Goal: Task Accomplishment & Management: Manage account settings

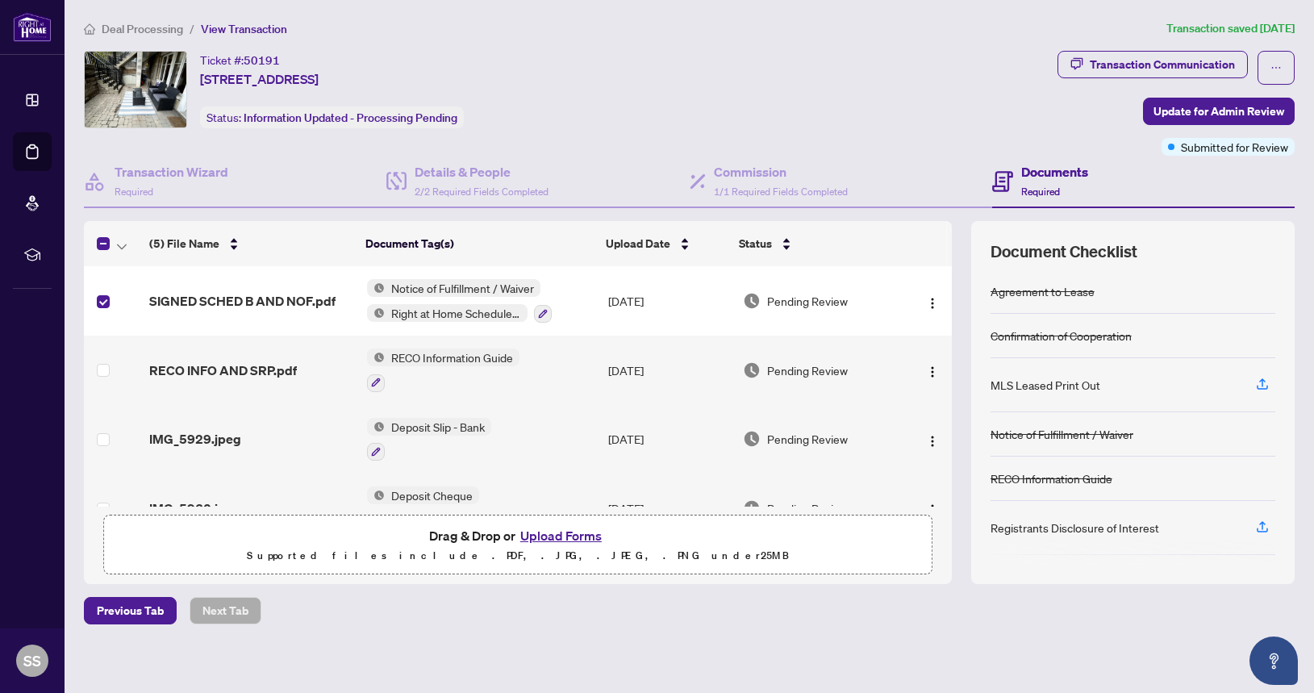
scroll to position [6, 0]
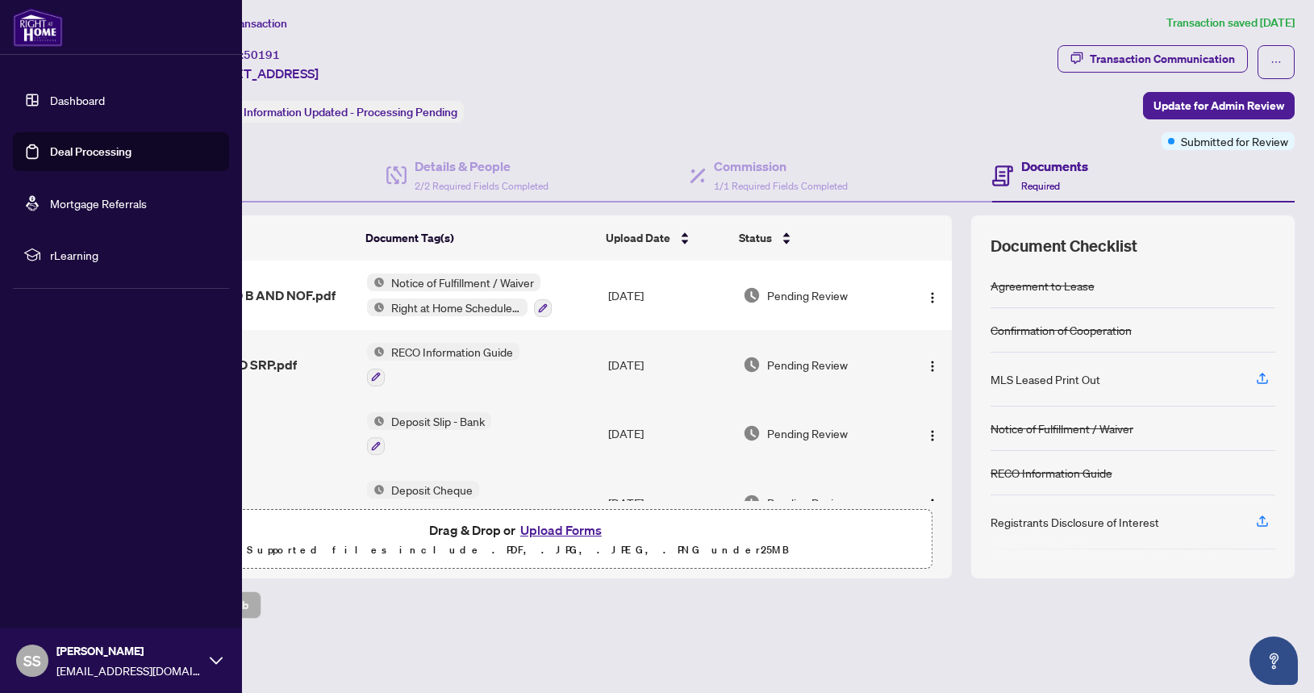
click at [68, 97] on link "Dashboard" at bounding box center [77, 100] width 55 height 15
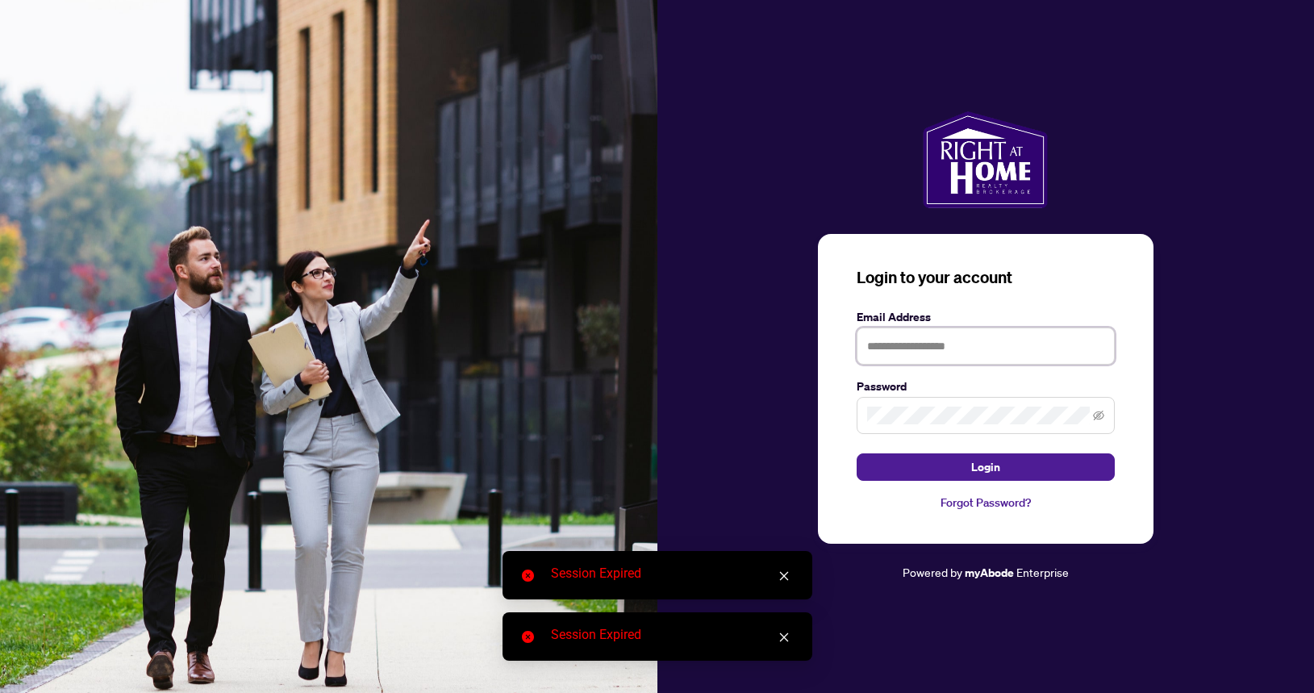
click at [967, 349] on input "text" at bounding box center [986, 346] width 258 height 37
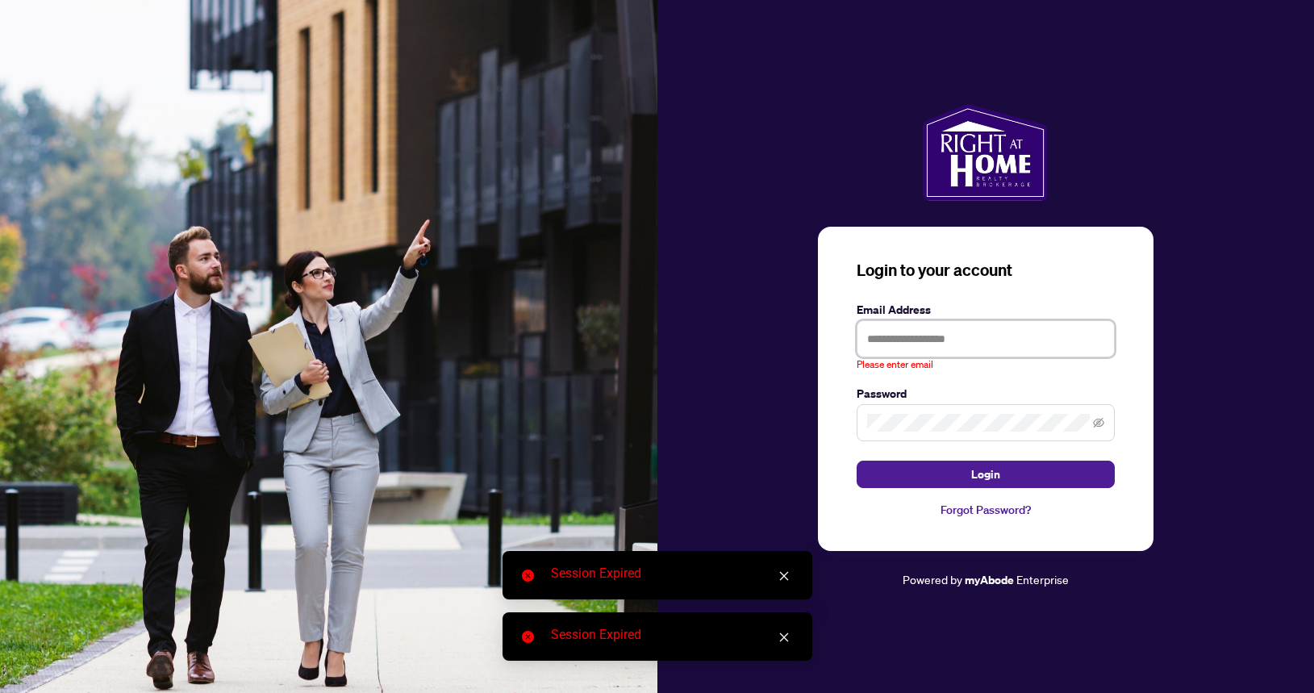
type input "**********"
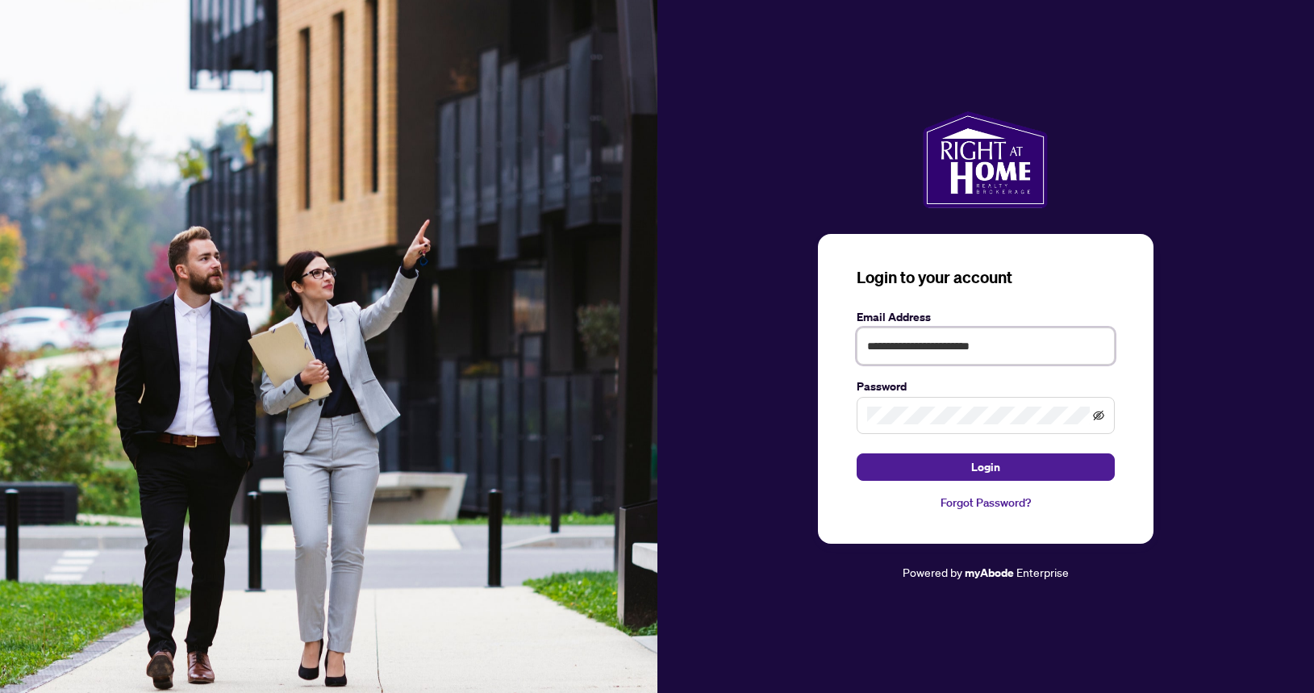
click at [1097, 416] on icon "eye-invisible" at bounding box center [1098, 415] width 11 height 11
click at [1018, 468] on button "Login" at bounding box center [986, 466] width 258 height 27
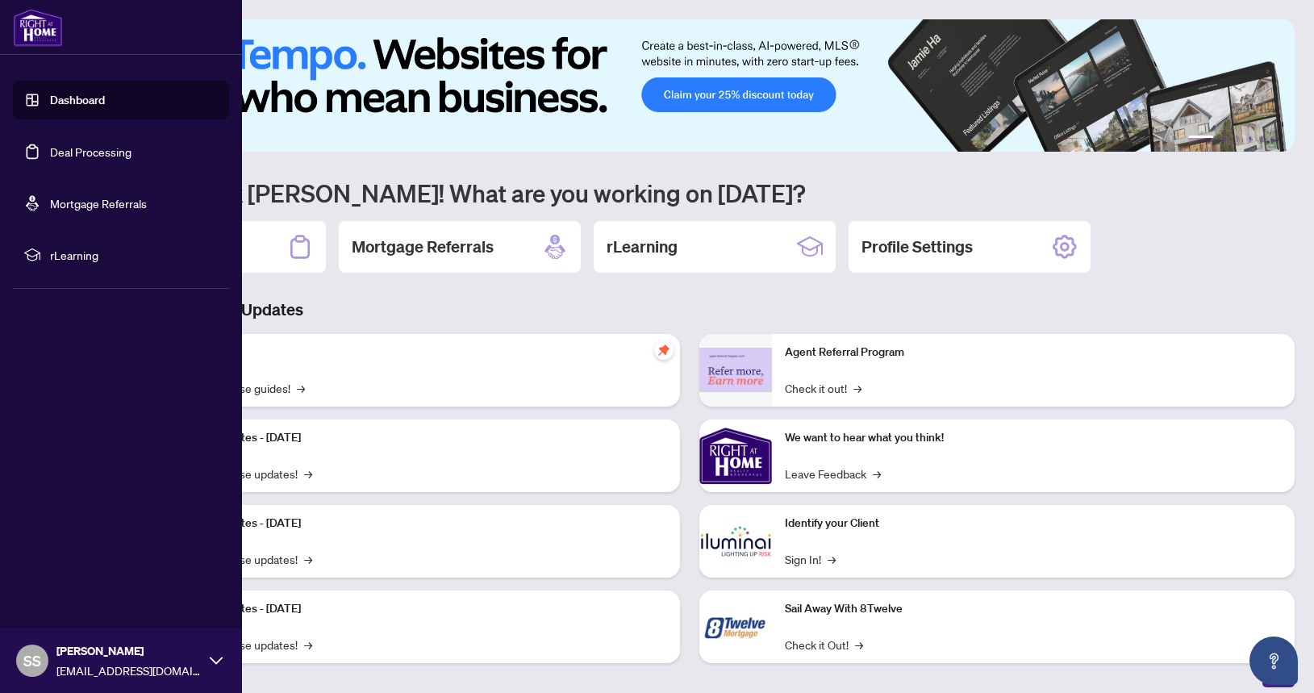
click at [84, 150] on link "Deal Processing" at bounding box center [90, 151] width 81 height 15
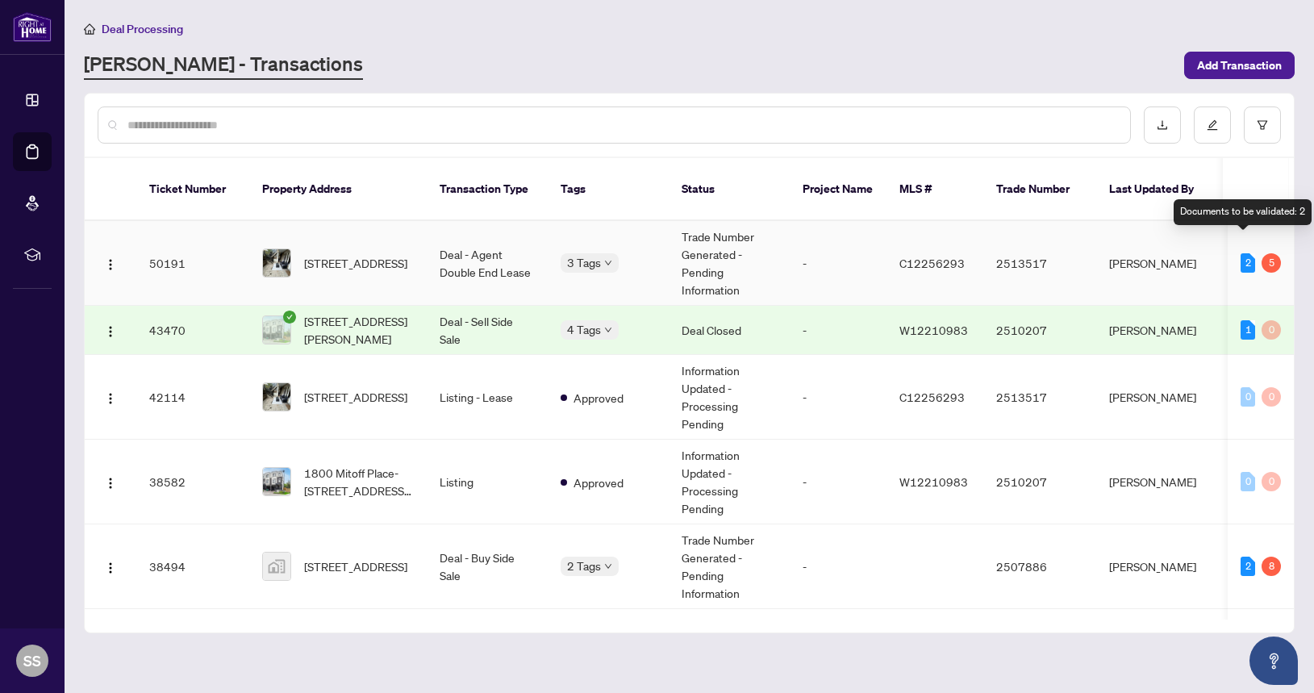
click at [1241, 253] on div "2" at bounding box center [1248, 262] width 15 height 19
click at [452, 248] on td "Deal - Agent Double End Lease" at bounding box center [487, 263] width 121 height 85
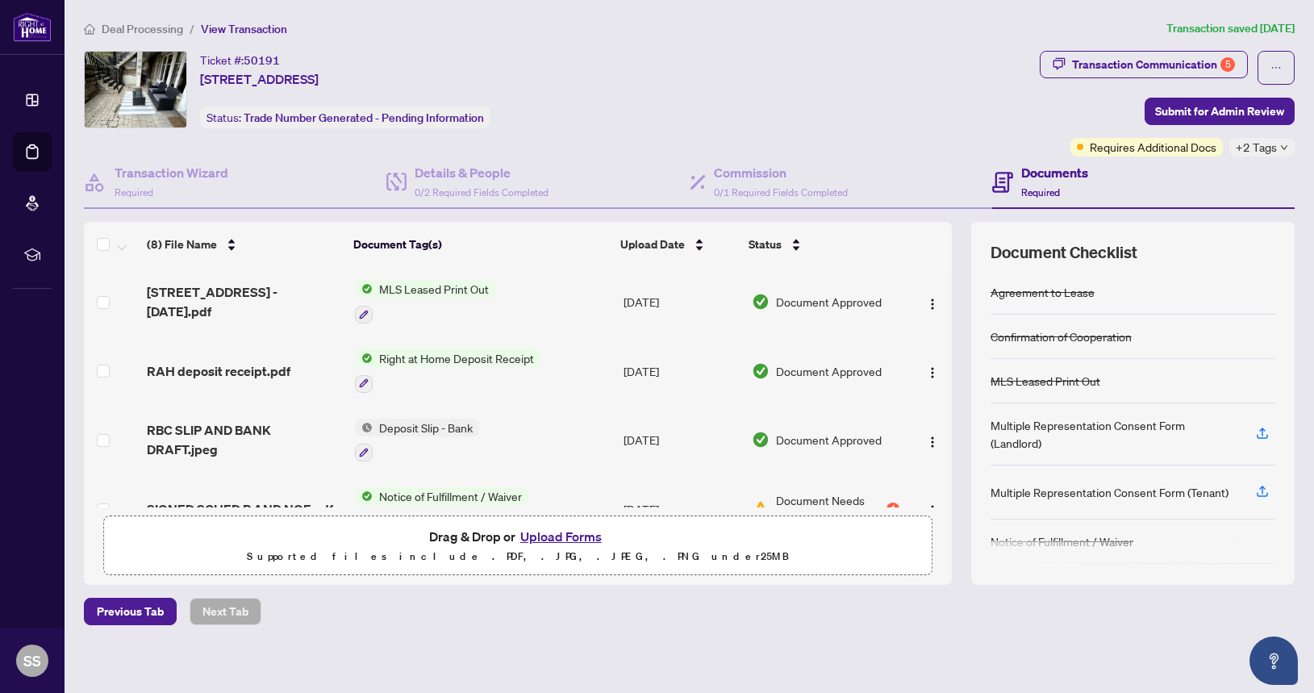
click at [545, 537] on button "Upload Forms" at bounding box center [561, 536] width 91 height 21
click at [558, 536] on button "Upload Forms" at bounding box center [561, 536] width 91 height 21
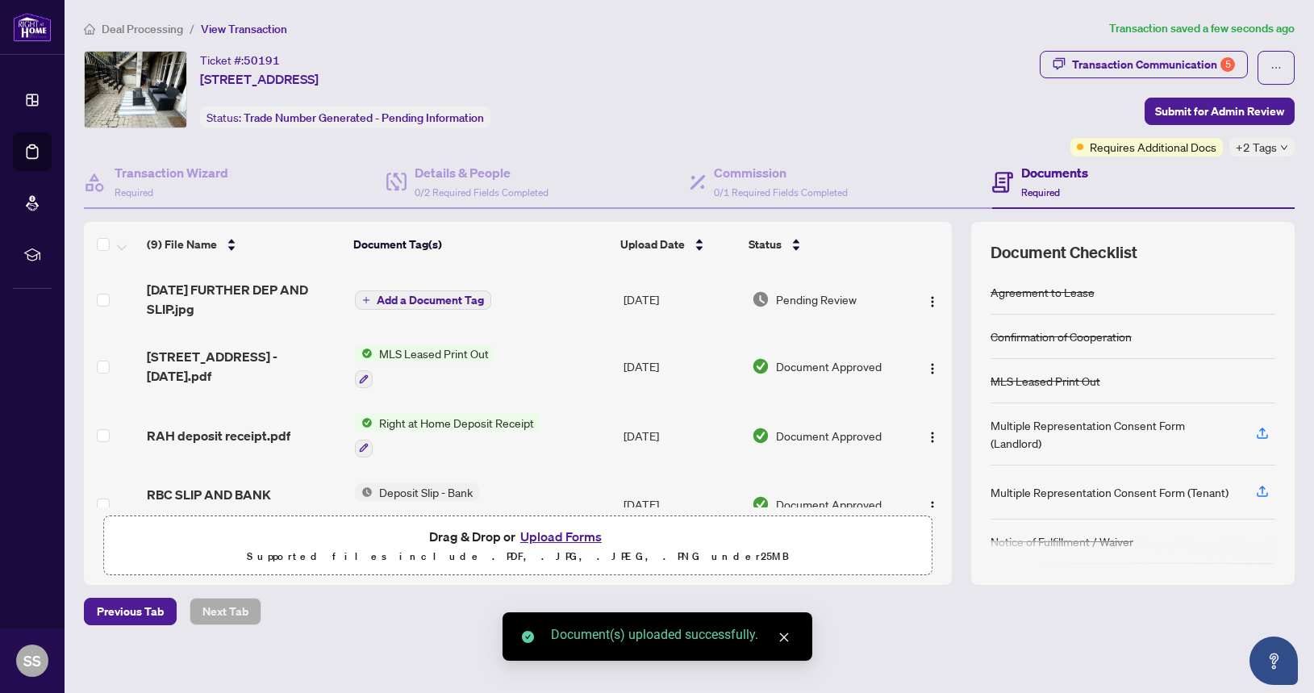
click at [414, 297] on span "Add a Document Tag" at bounding box center [430, 300] width 107 height 11
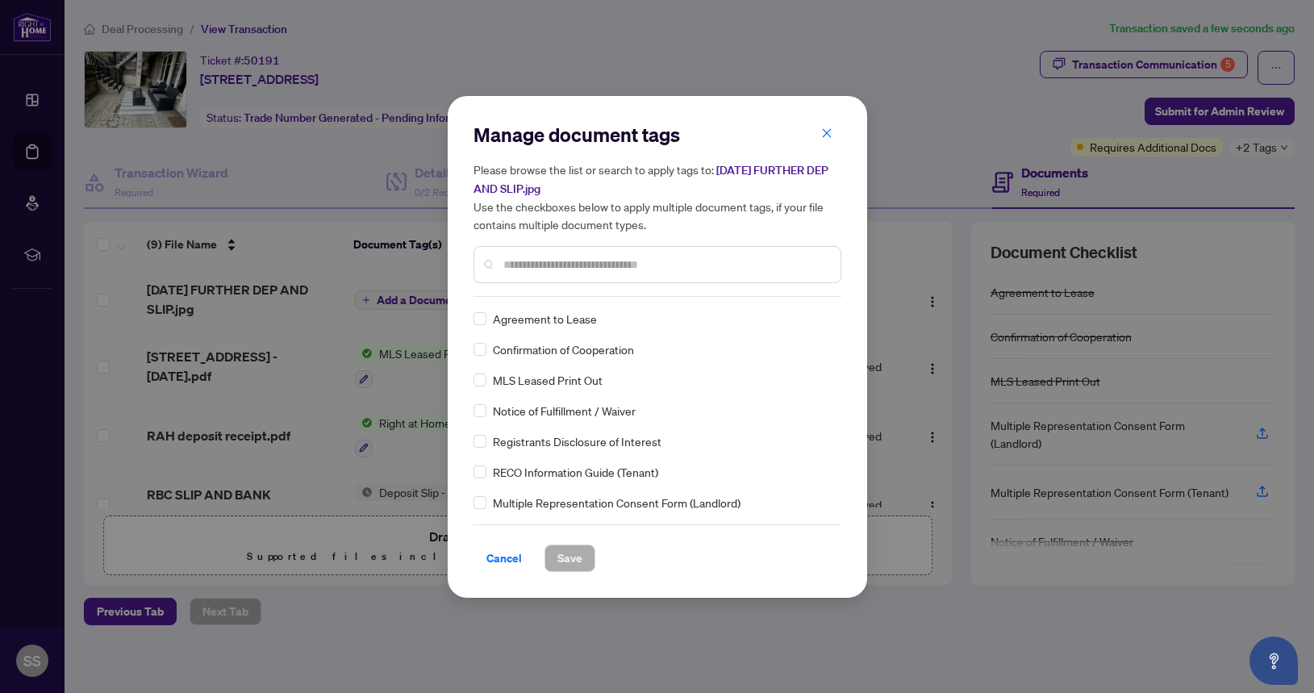
click at [549, 269] on input "text" at bounding box center [666, 265] width 324 height 18
type input "*"
type input "*****"
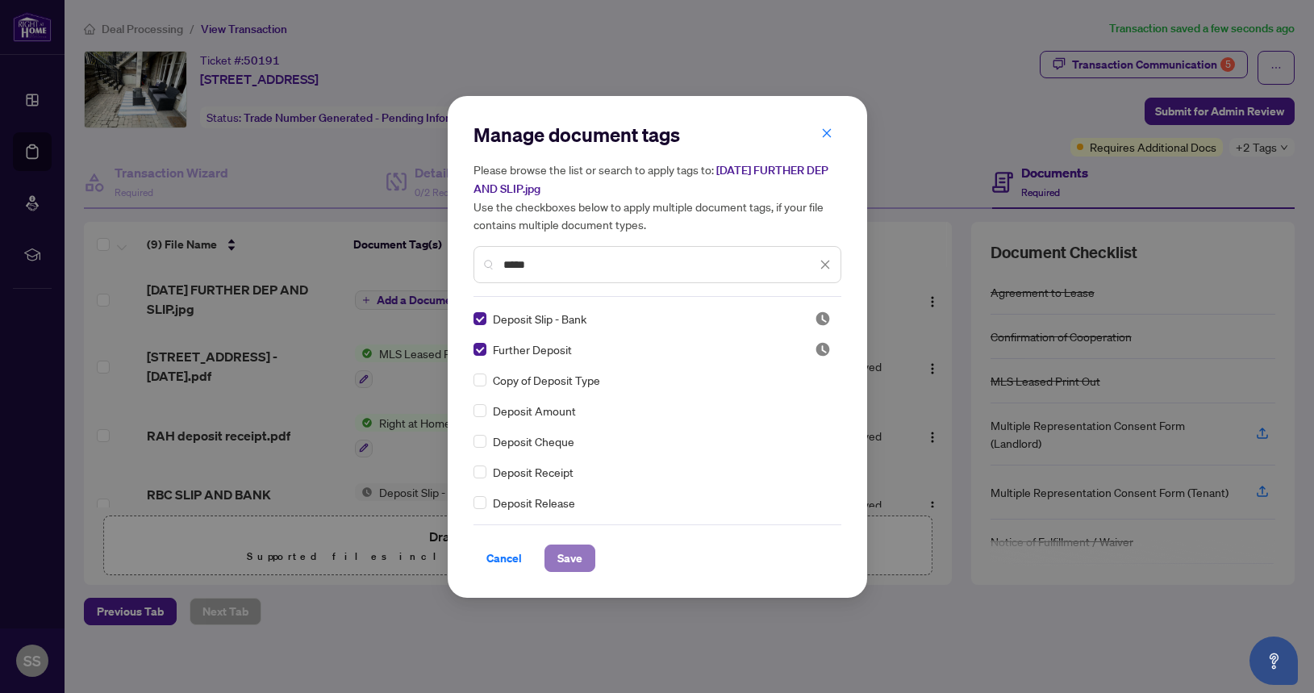
click at [571, 562] on span "Save" at bounding box center [570, 558] width 25 height 26
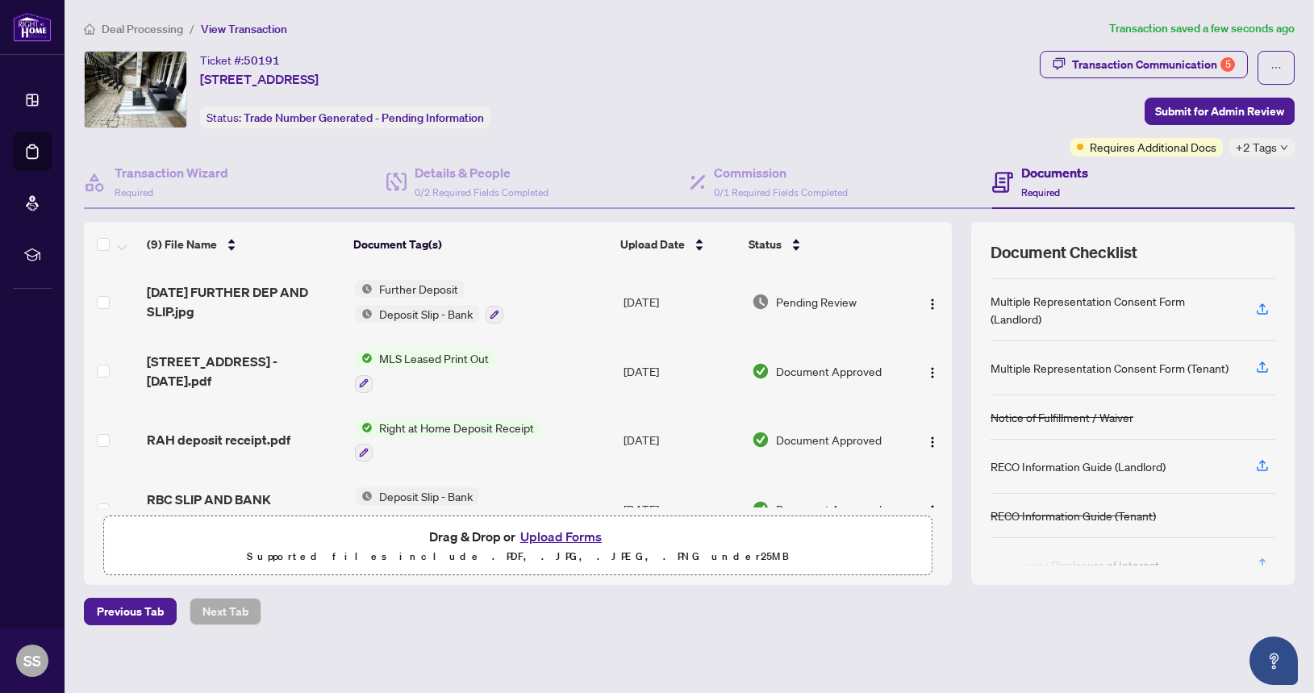
scroll to position [130, 0]
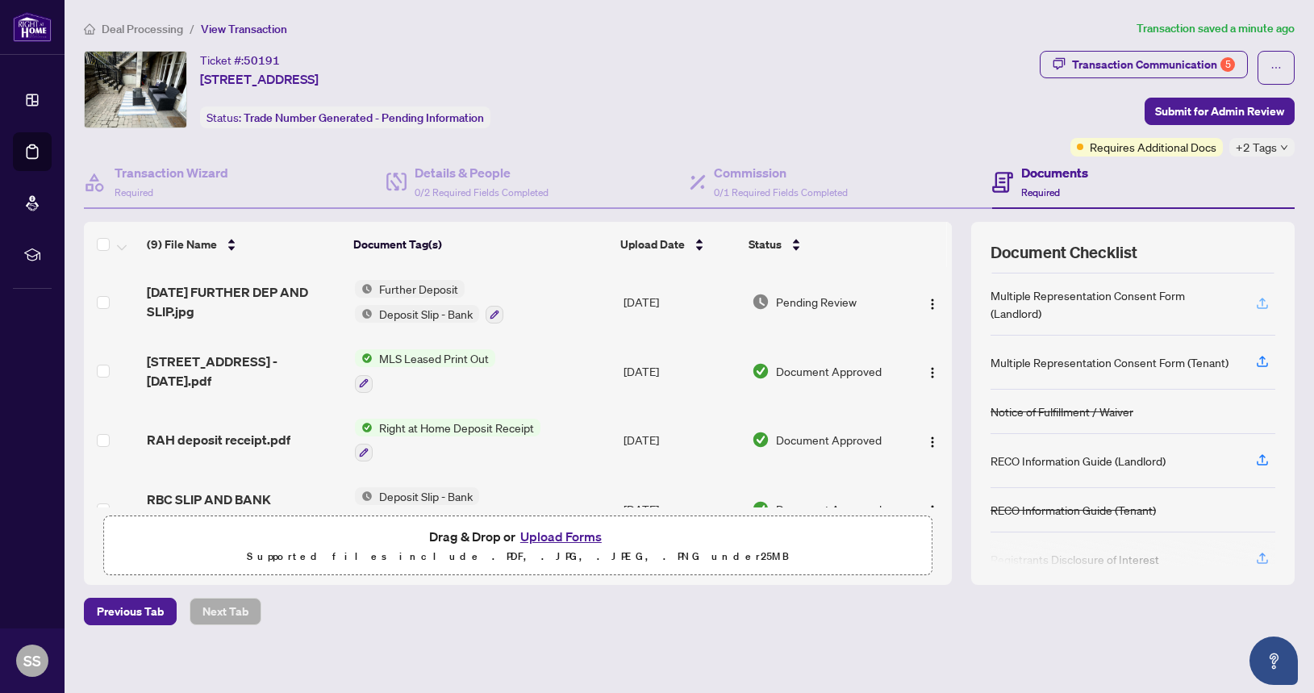
click at [1264, 303] on icon "button" at bounding box center [1263, 303] width 15 height 15
click at [1264, 461] on icon "button" at bounding box center [1263, 460] width 15 height 15
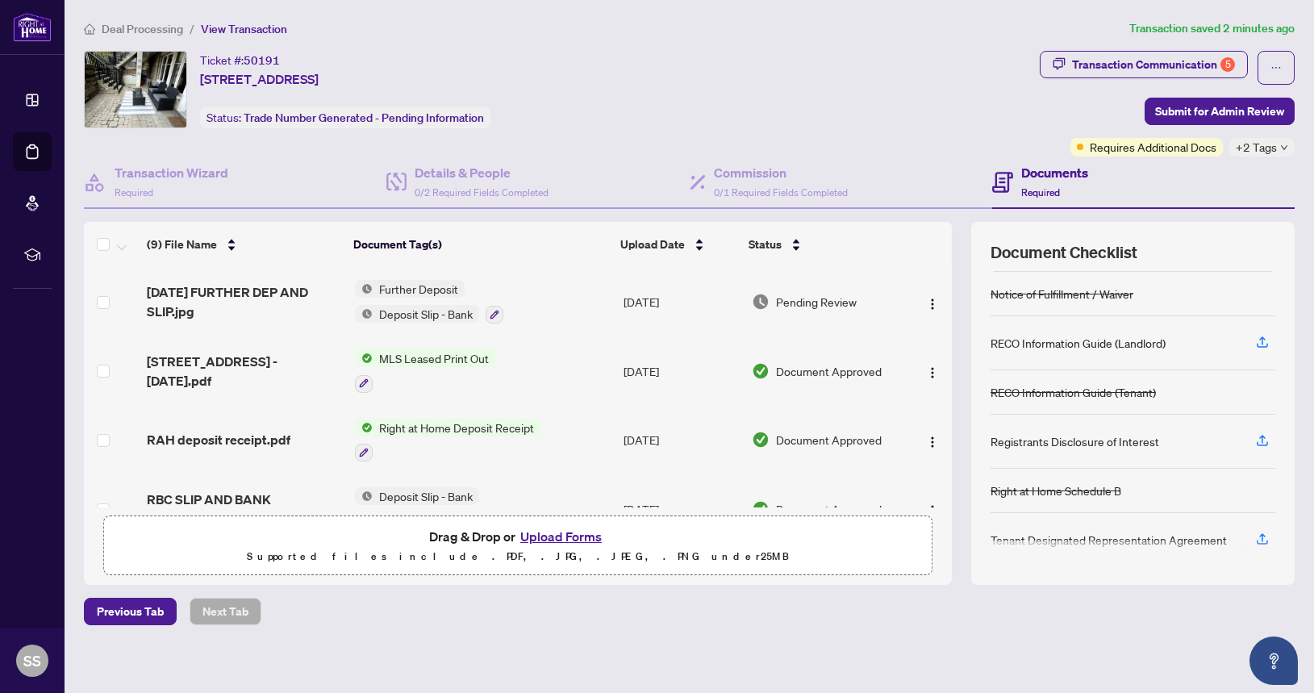
scroll to position [255, 0]
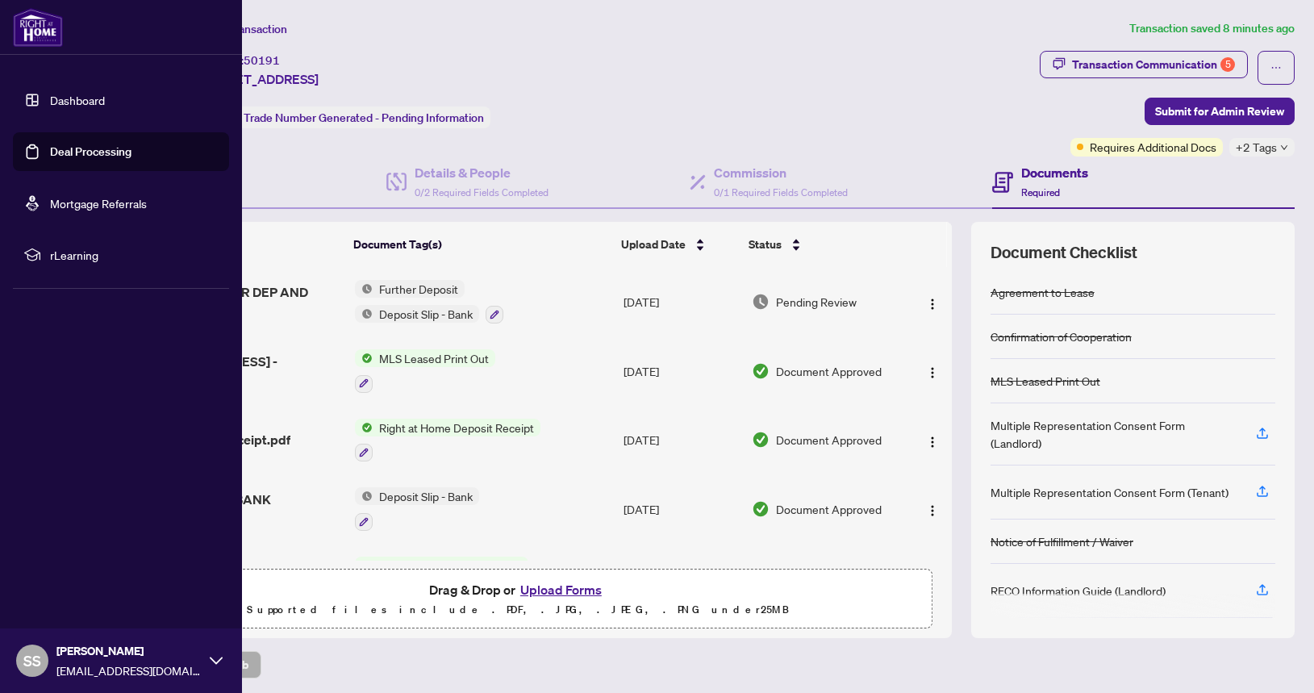
click at [76, 100] on link "Dashboard" at bounding box center [77, 100] width 55 height 15
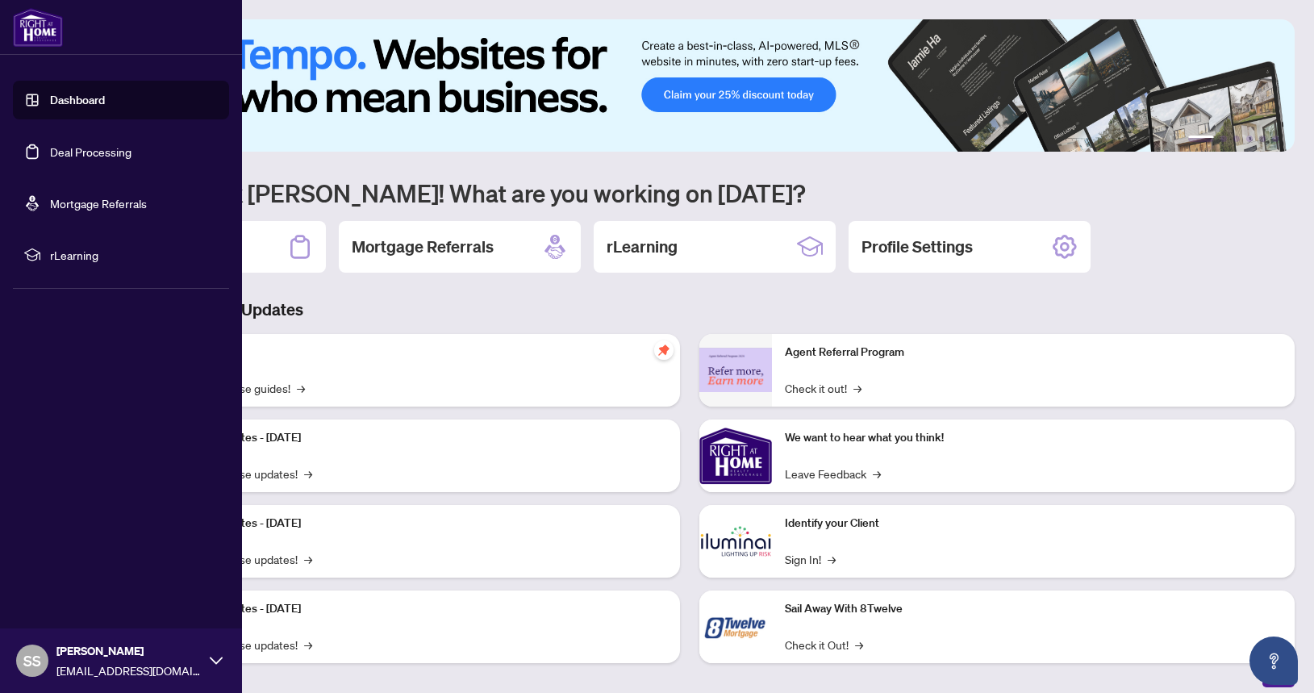
click at [100, 152] on link "Deal Processing" at bounding box center [90, 151] width 81 height 15
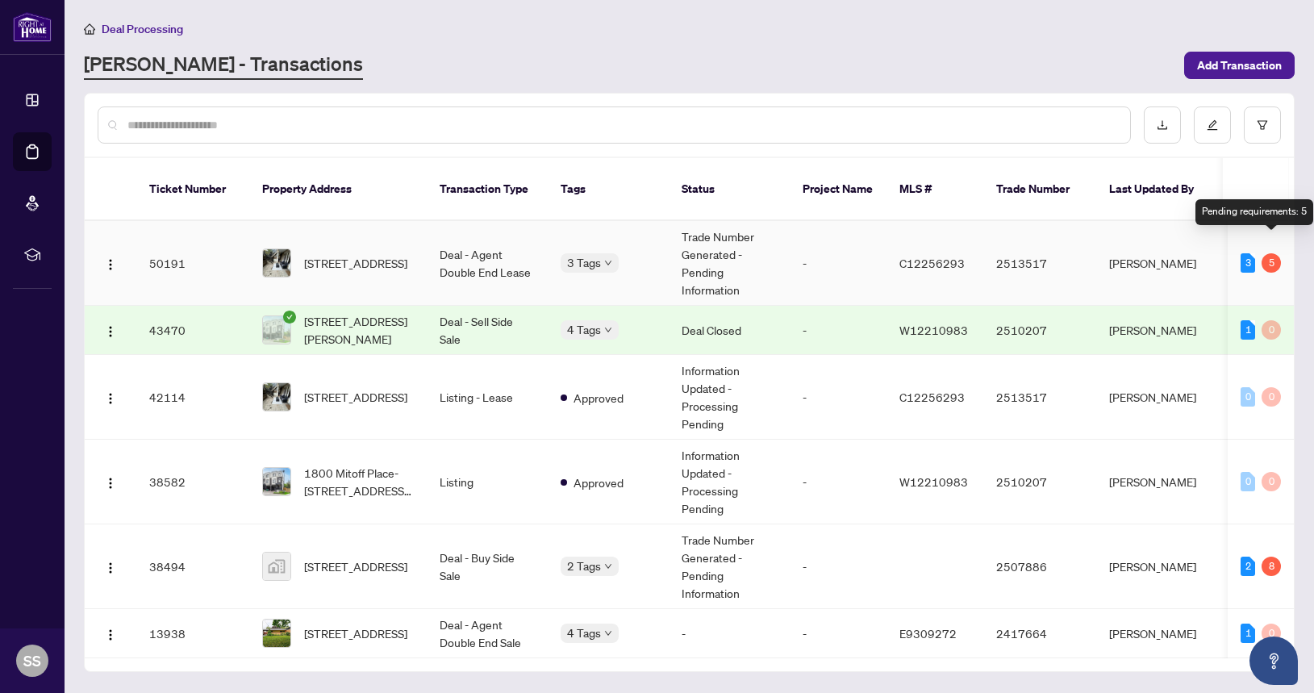
click at [1270, 253] on div "5" at bounding box center [1271, 262] width 19 height 19
click at [1265, 253] on div "5" at bounding box center [1271, 262] width 19 height 19
click at [1246, 253] on div "3" at bounding box center [1248, 262] width 15 height 19
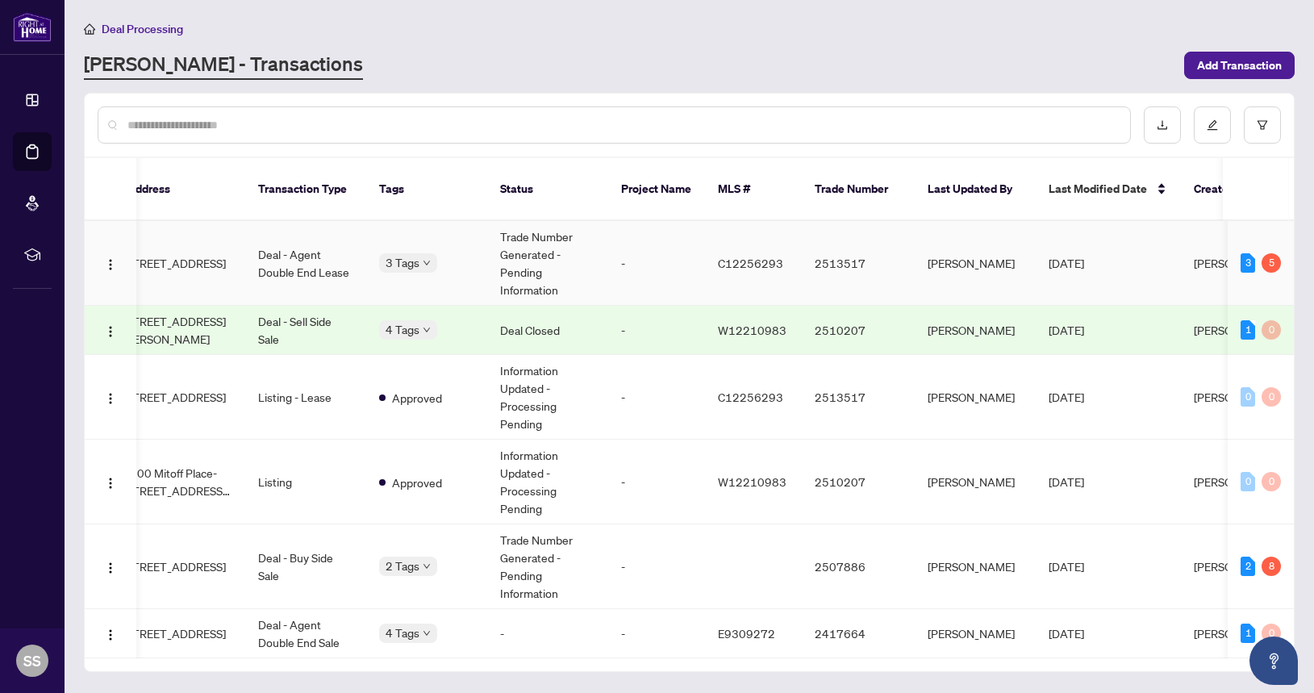
scroll to position [0, 345]
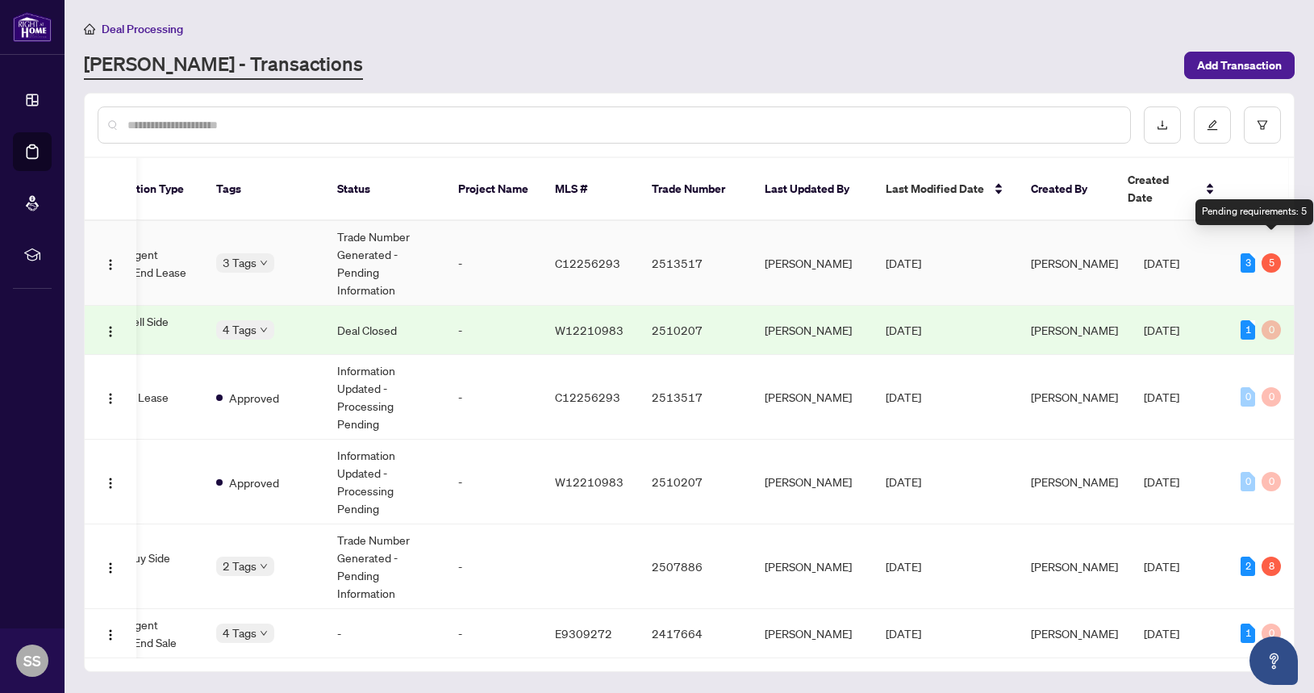
click at [1274, 253] on div "5" at bounding box center [1271, 262] width 19 height 19
